Goal: Information Seeking & Learning: Learn about a topic

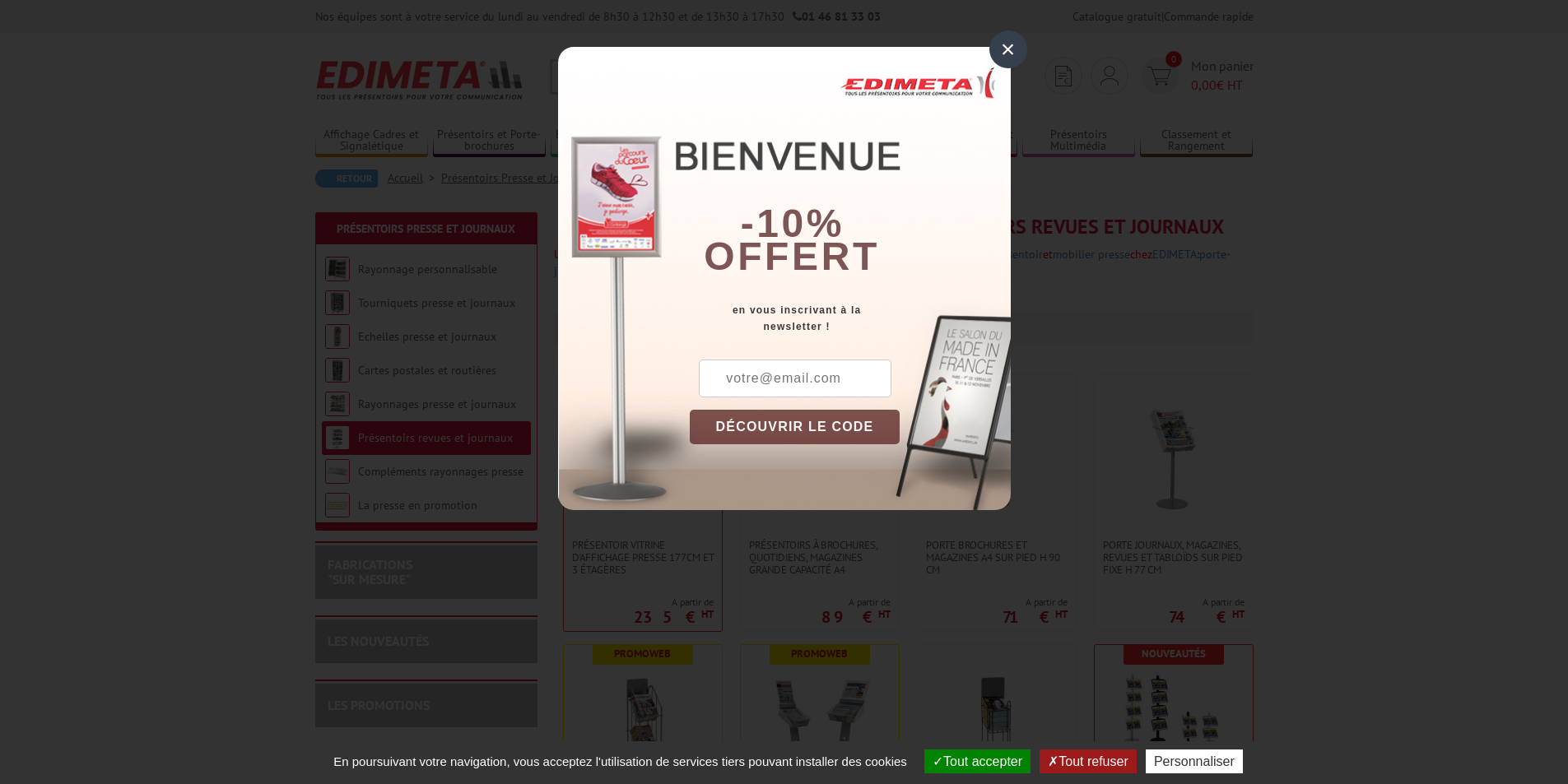
click at [1003, 56] on div "×" at bounding box center [1008, 49] width 38 height 38
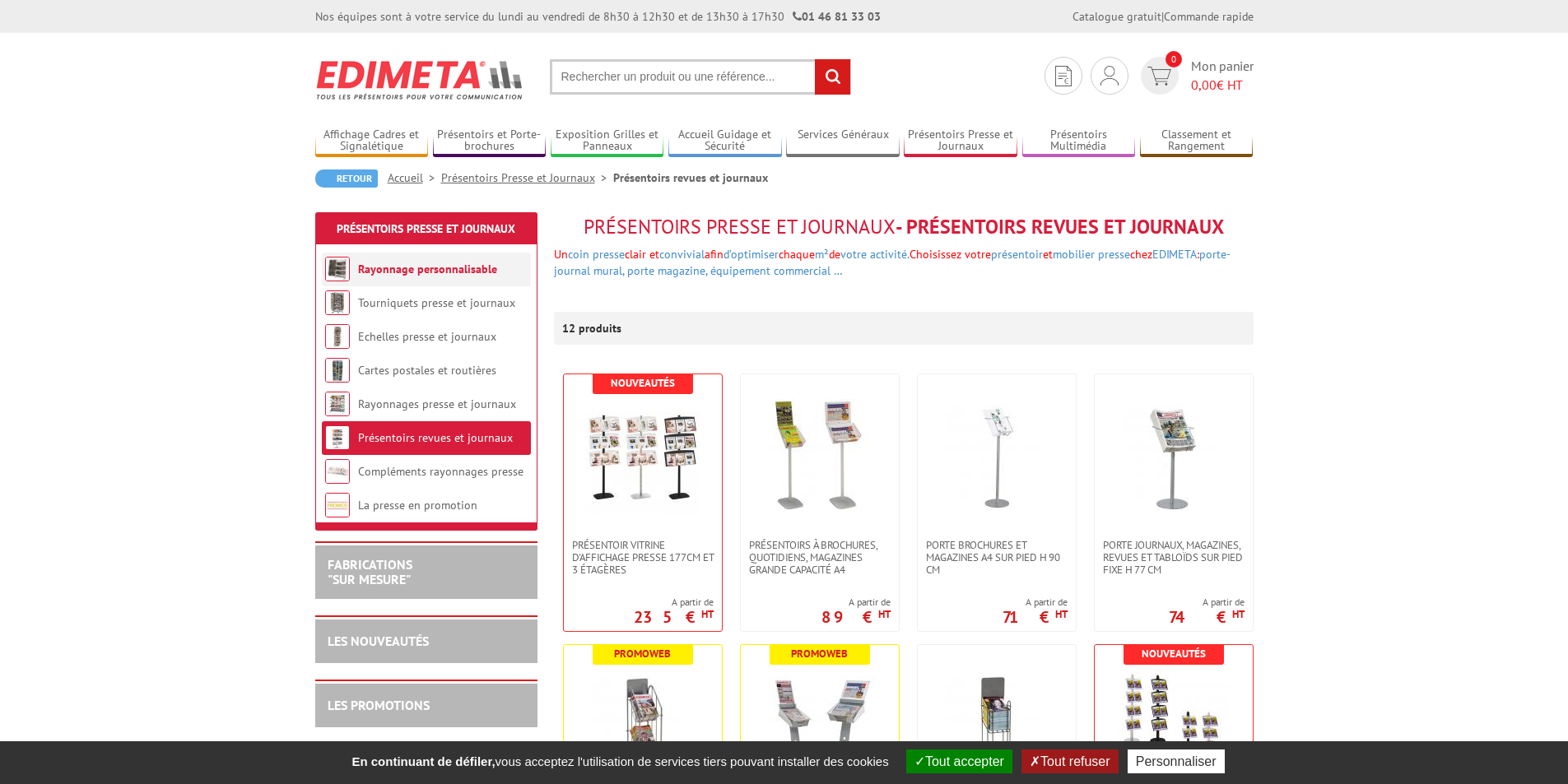
click at [464, 270] on link "Rayonnage personnalisable" at bounding box center [427, 269] width 139 height 15
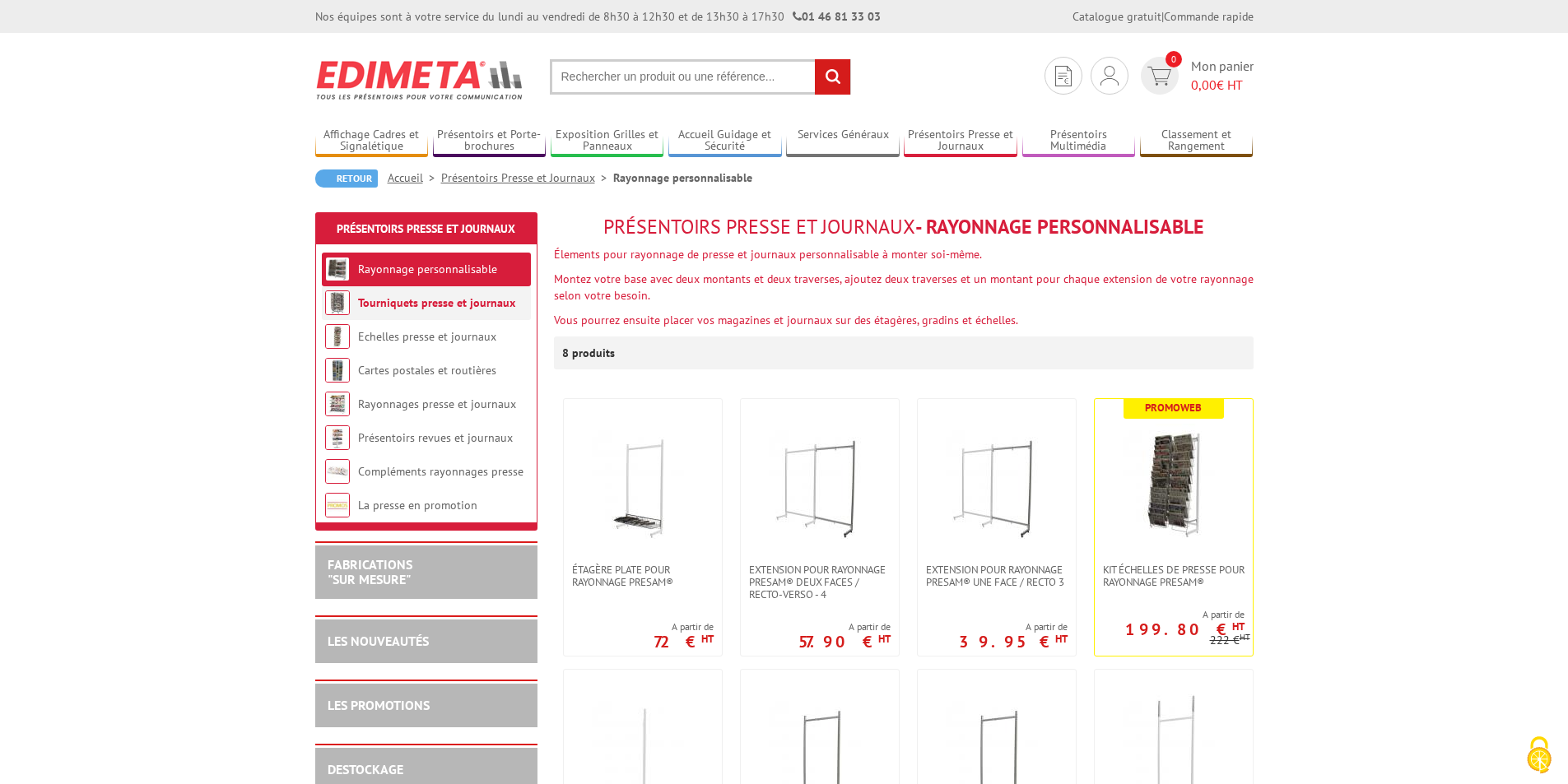
click at [442, 297] on link "Tourniquets presse et journaux" at bounding box center [436, 303] width 158 height 15
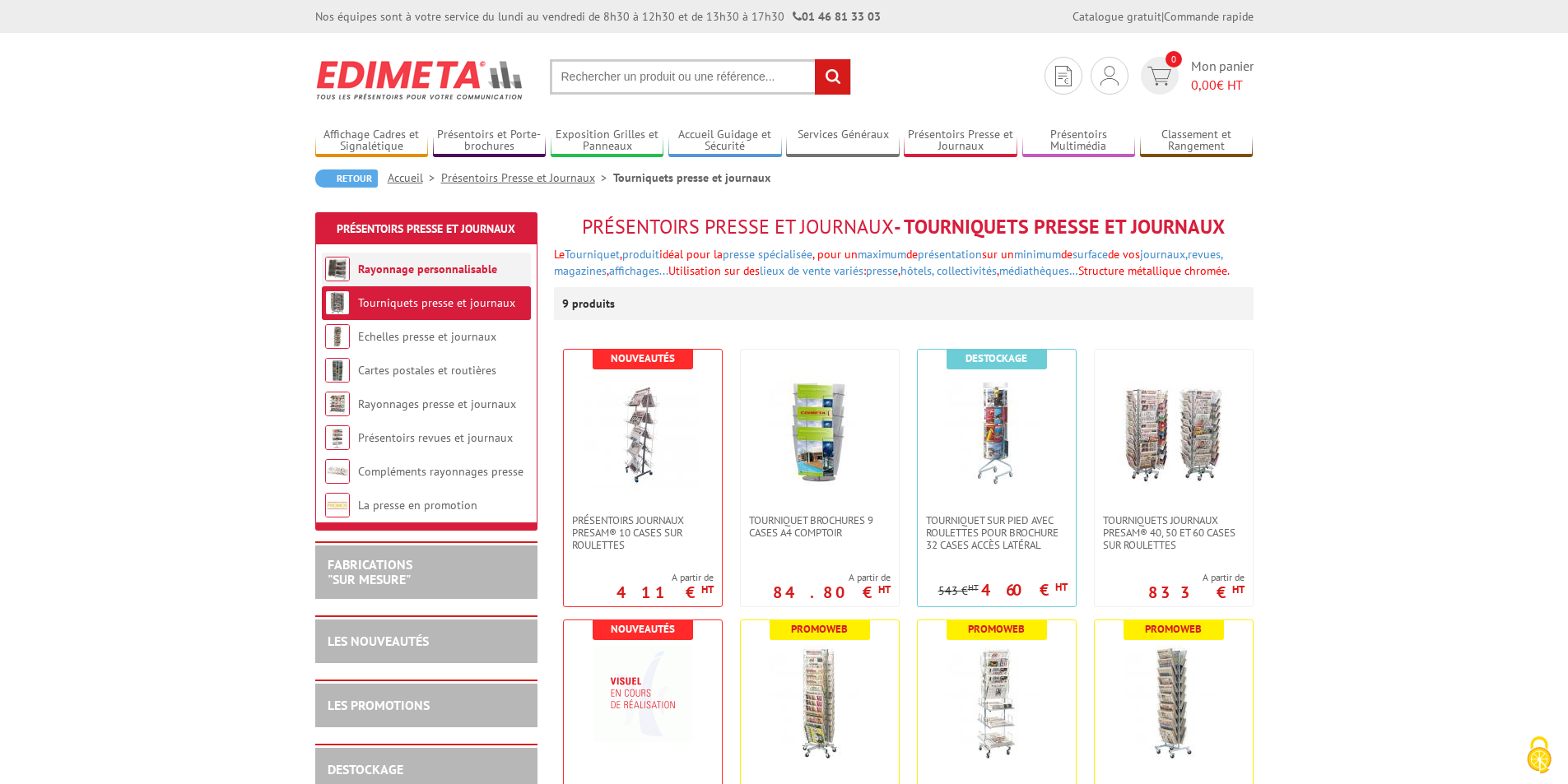
click at [473, 268] on link "Rayonnage personnalisable" at bounding box center [427, 269] width 139 height 15
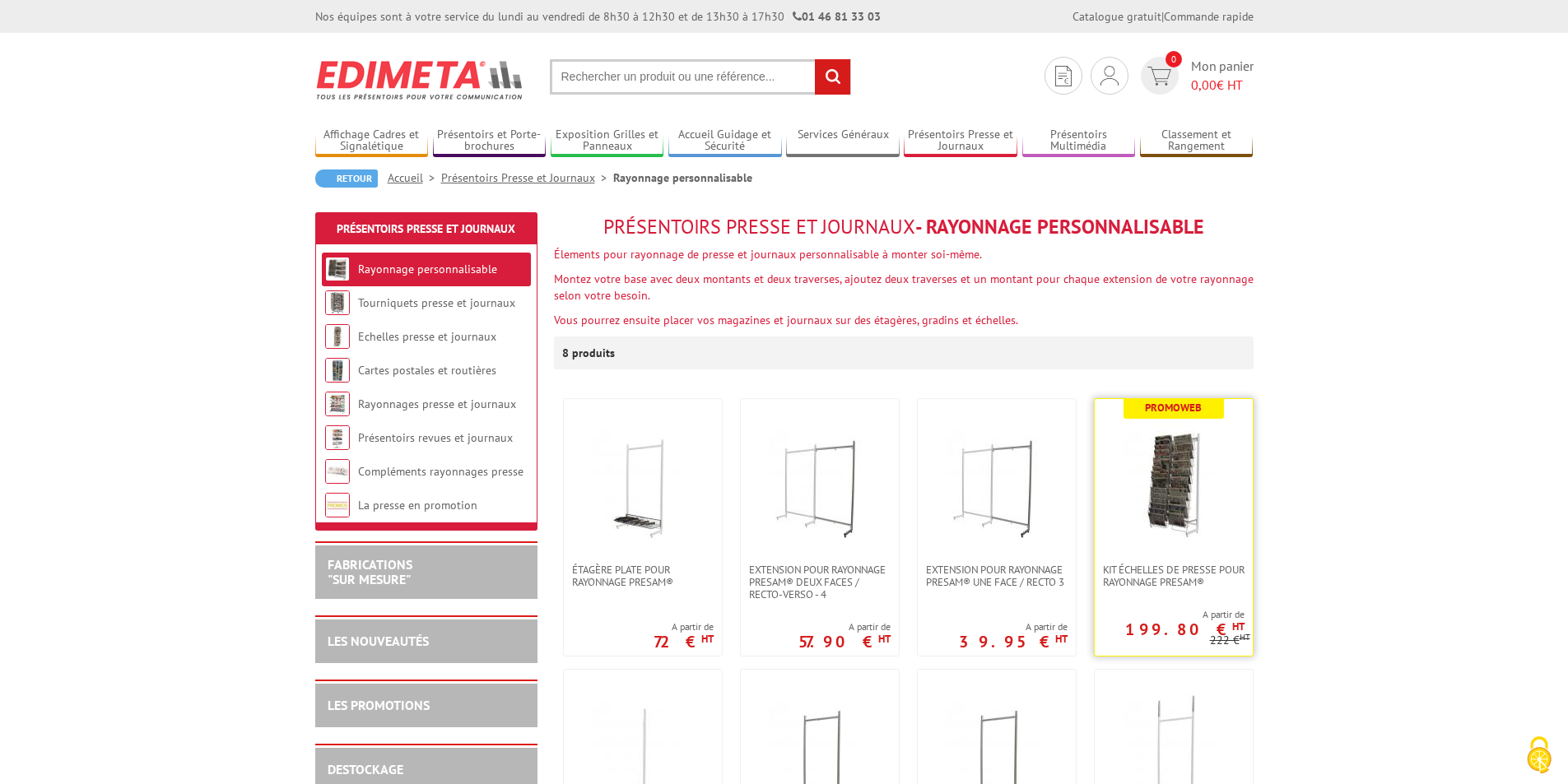
click at [1201, 497] on img at bounding box center [1173, 481] width 115 height 115
